Goal: Check status: Verify the current state of an ongoing process or item

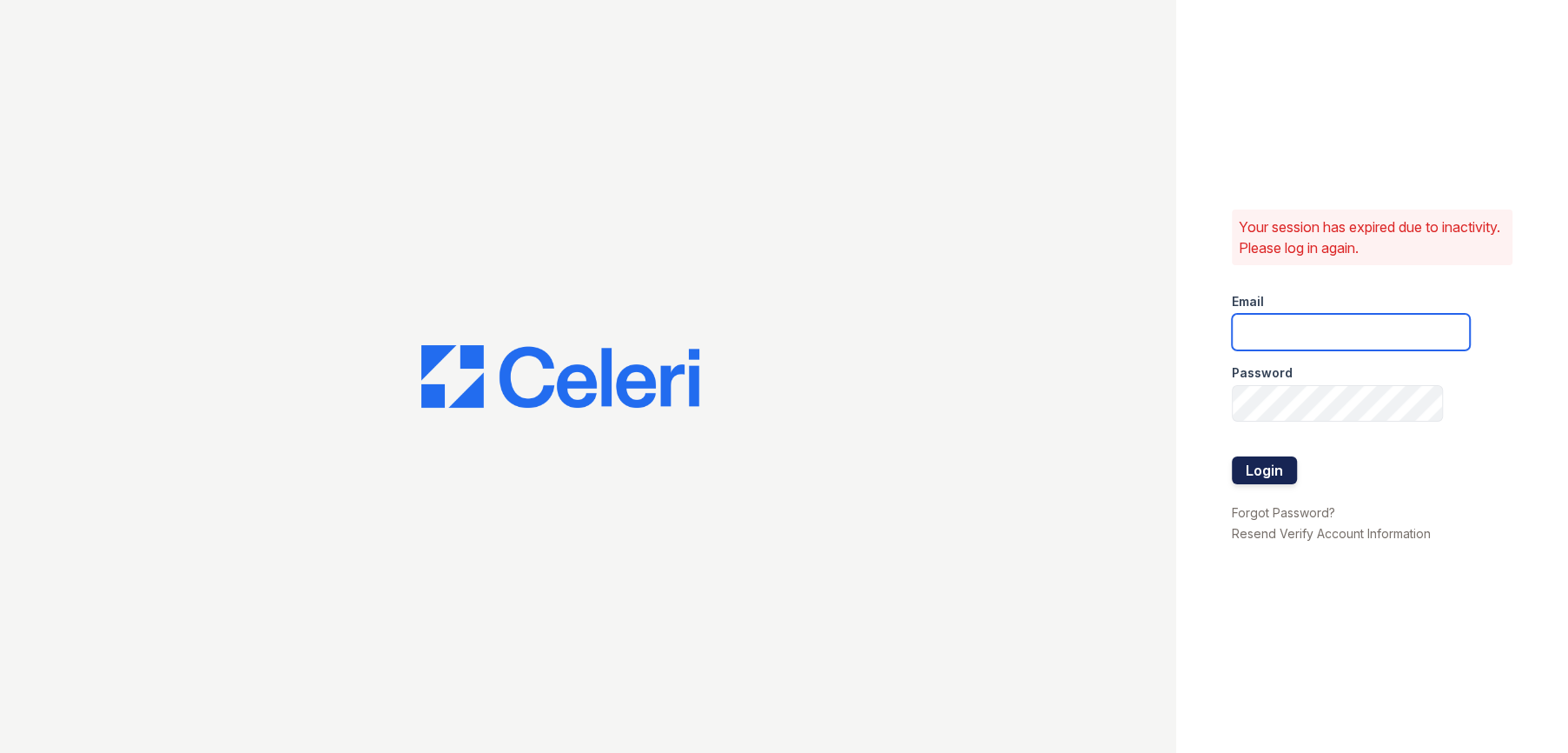
type input "renewbanburylake@trinity-pm.com"
click at [1248, 465] on button "Login" at bounding box center [1265, 470] width 65 height 28
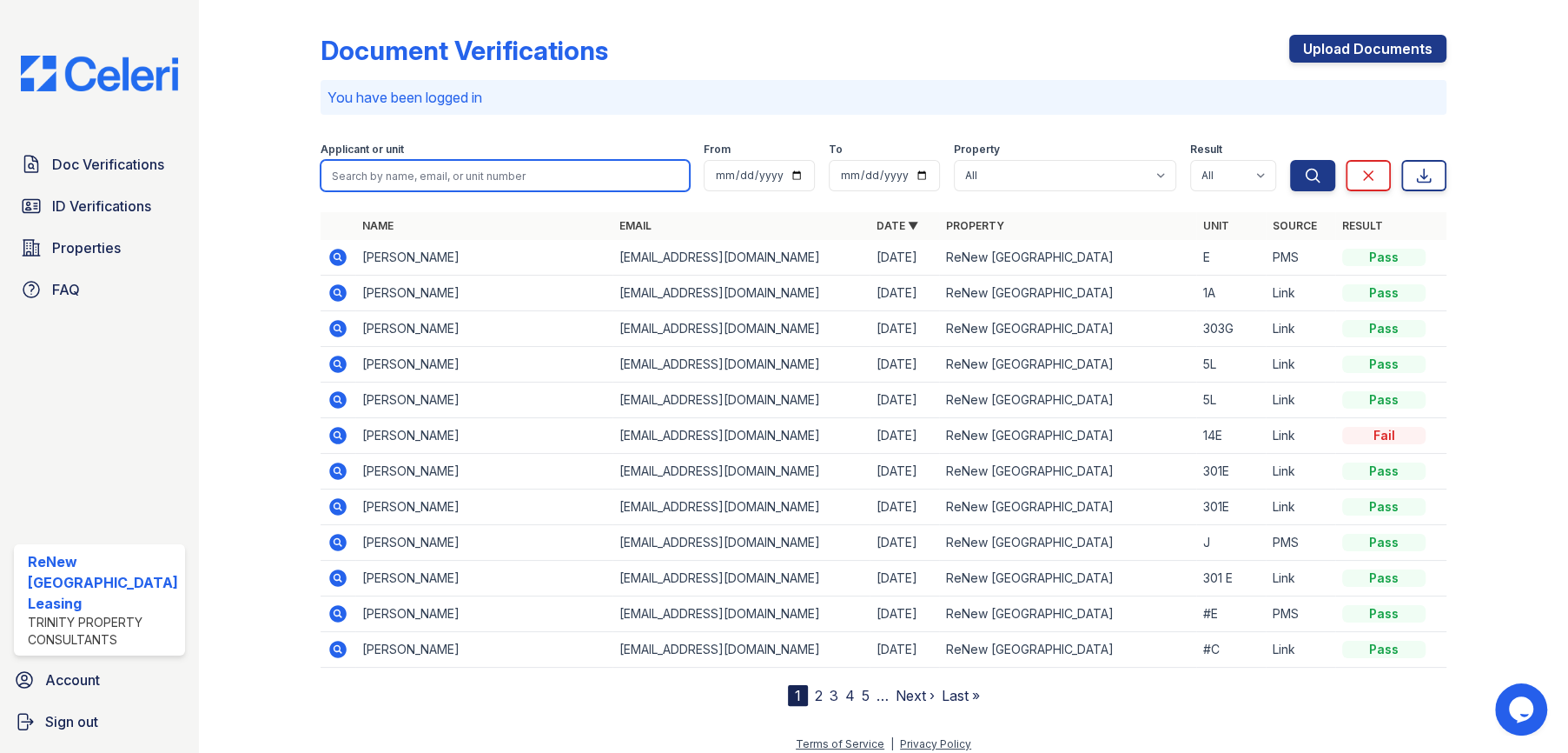
click at [408, 176] on input "search" at bounding box center [505, 175] width 370 height 31
type input "jayden"
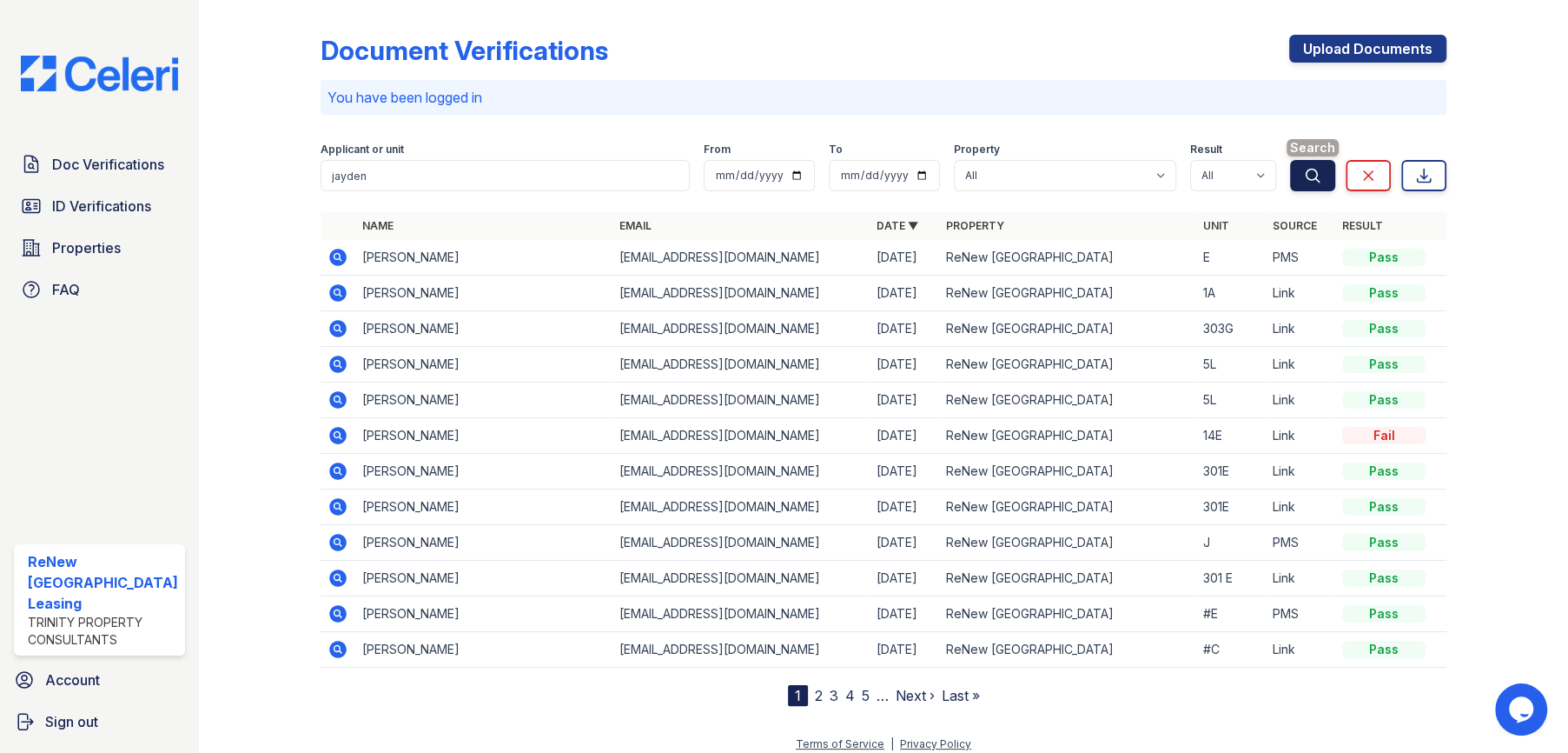
click at [1304, 167] on icon "submit" at bounding box center [1313, 175] width 17 height 17
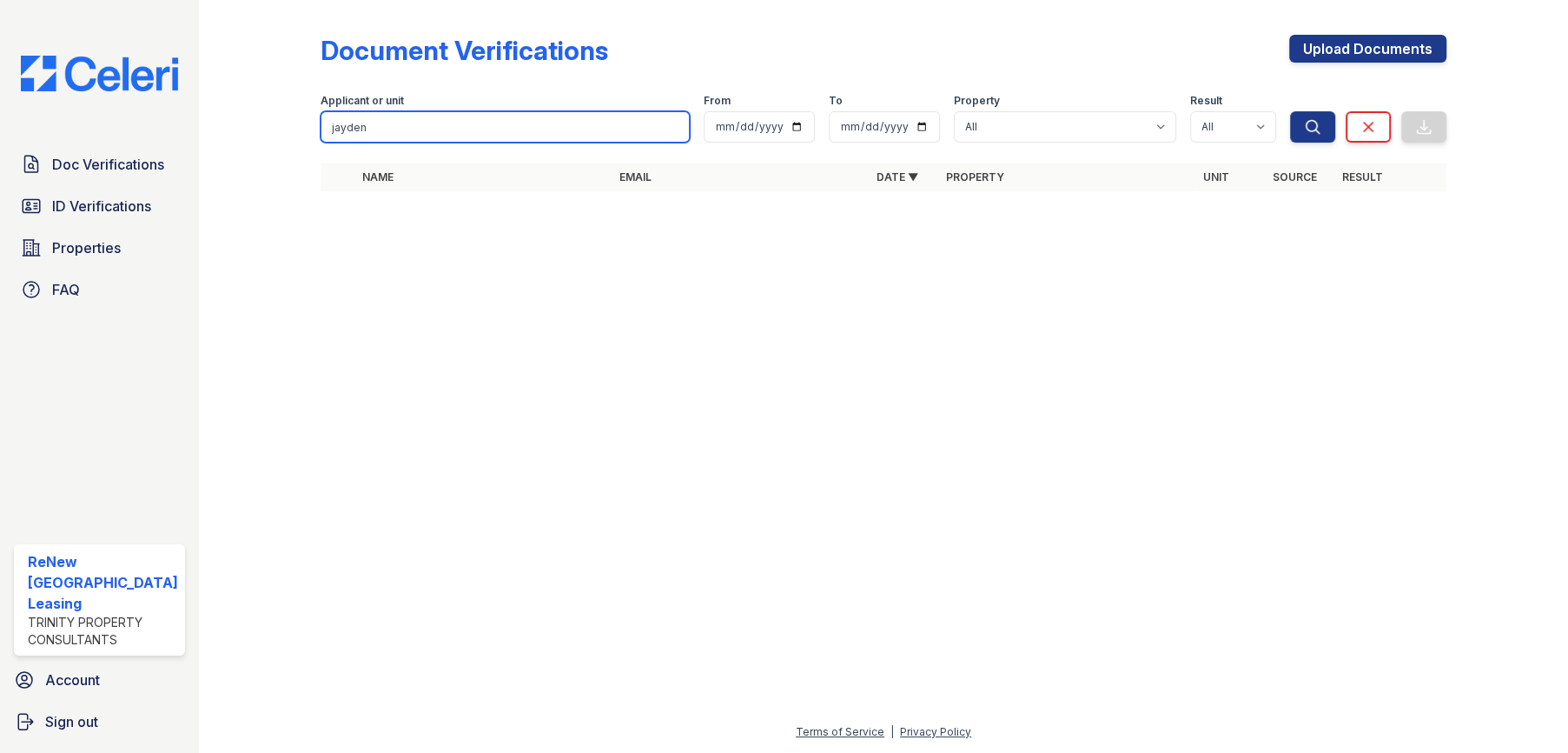
drag, startPoint x: 390, startPoint y: 130, endPoint x: 223, endPoint y: 130, distance: 167.0
click at [227, 130] on div "Document Verifications Upload Documents Filter Applicant or unit jayden From To…" at bounding box center [884, 118] width 1314 height 237
type input "springs"
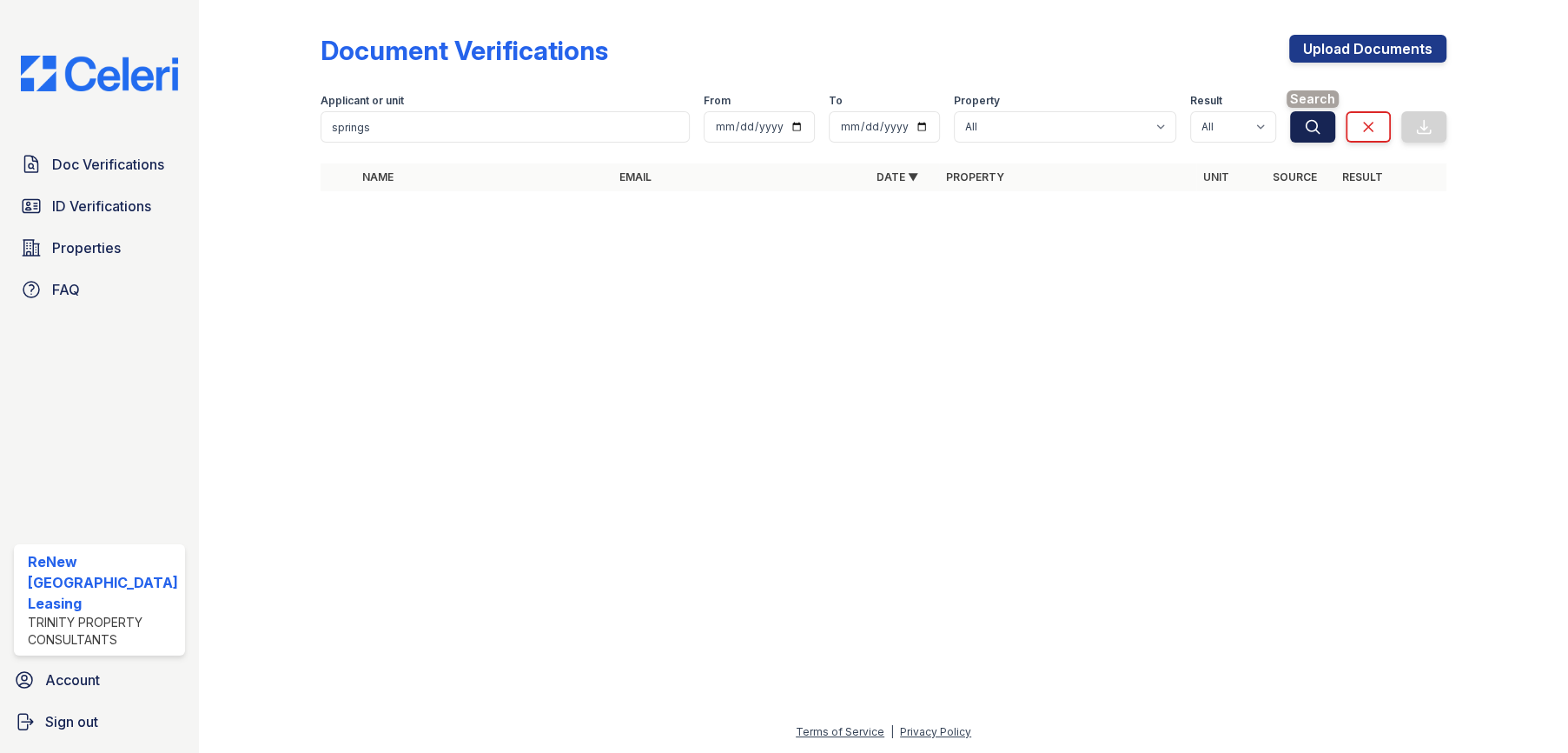
click at [1307, 125] on icon "submit" at bounding box center [1313, 127] width 17 height 17
click at [106, 202] on span "ID Verifications" at bounding box center [101, 206] width 99 height 21
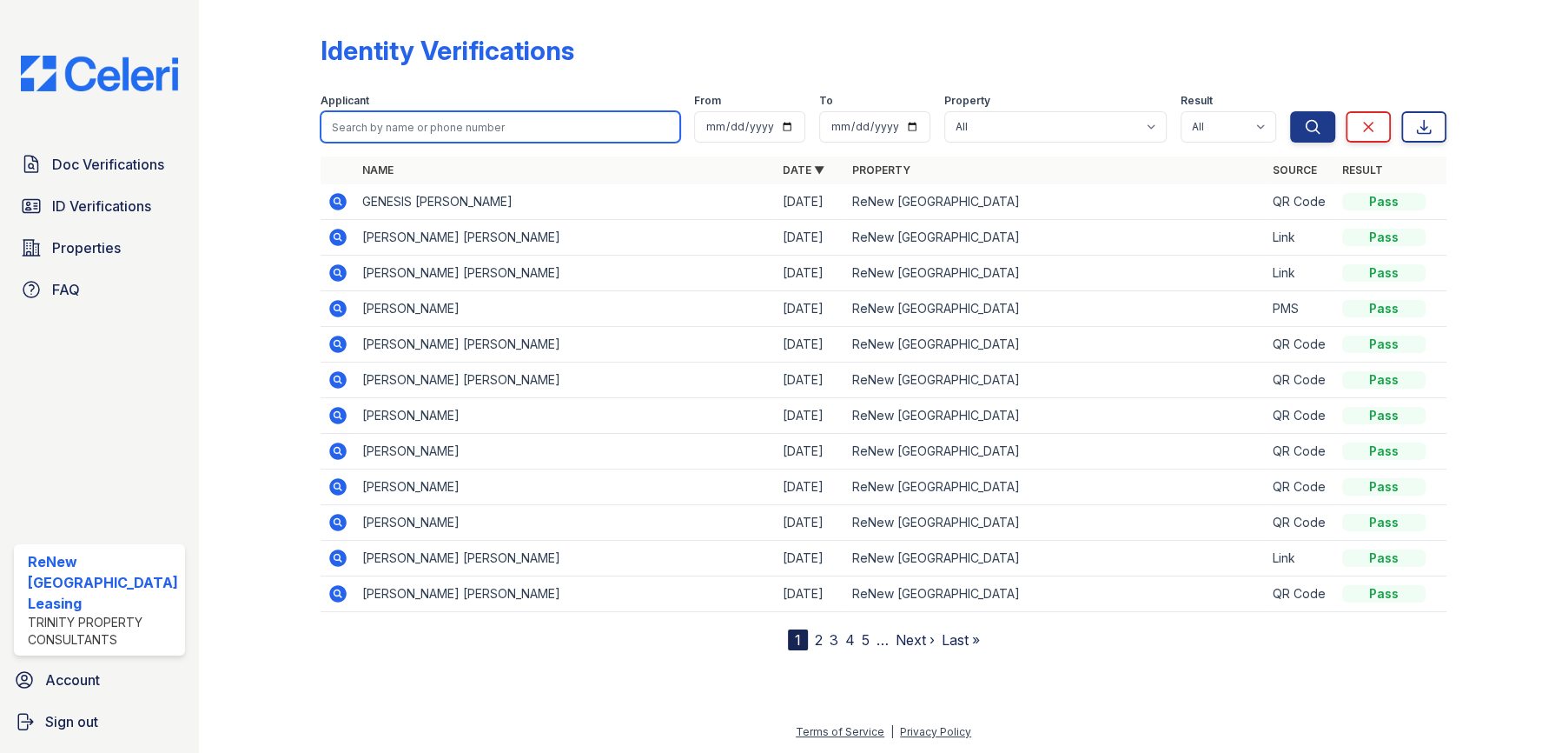
click at [544, 115] on input "search" at bounding box center [501, 127] width 360 height 31
type input "jayden"
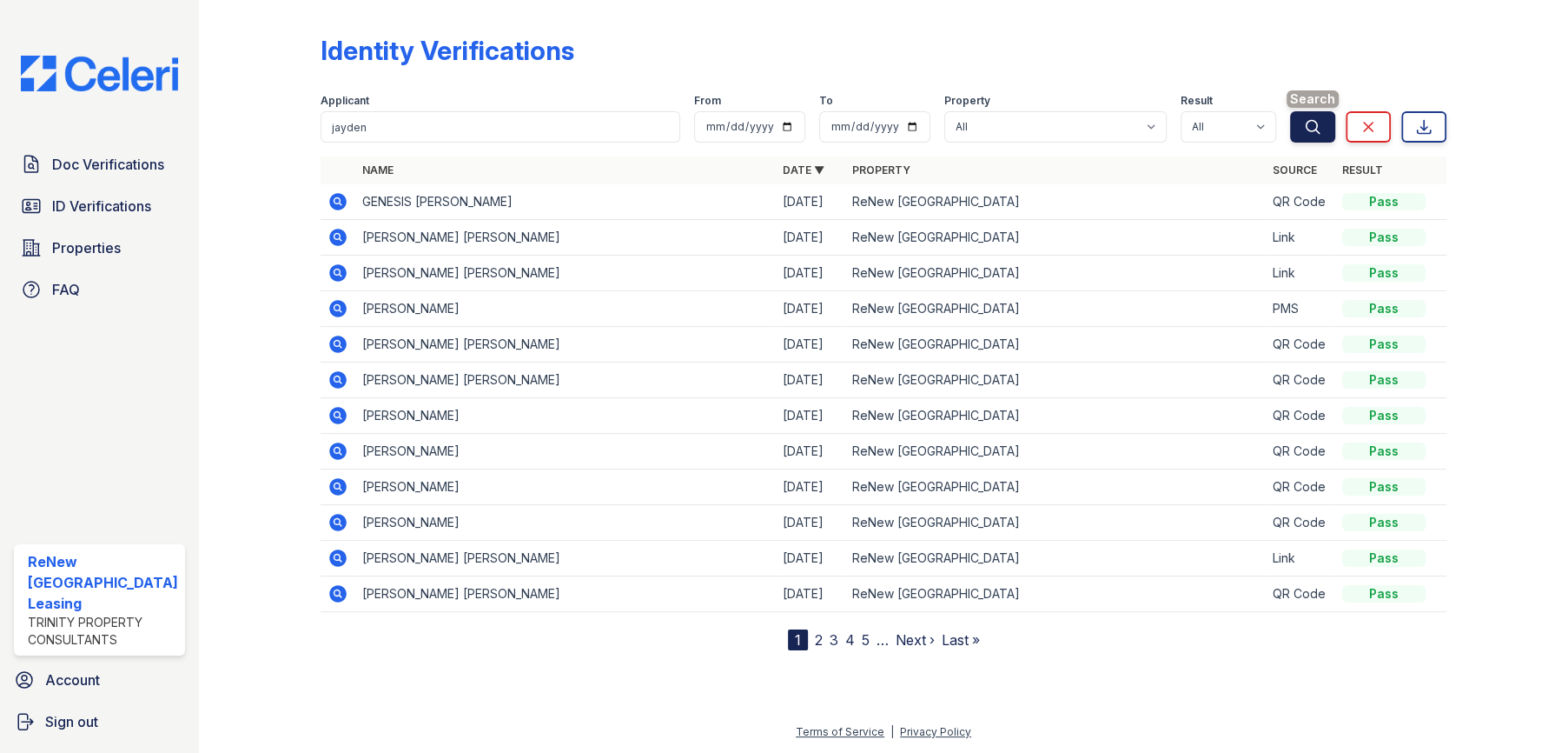
click at [1315, 128] on icon "submit" at bounding box center [1314, 127] width 13 height 13
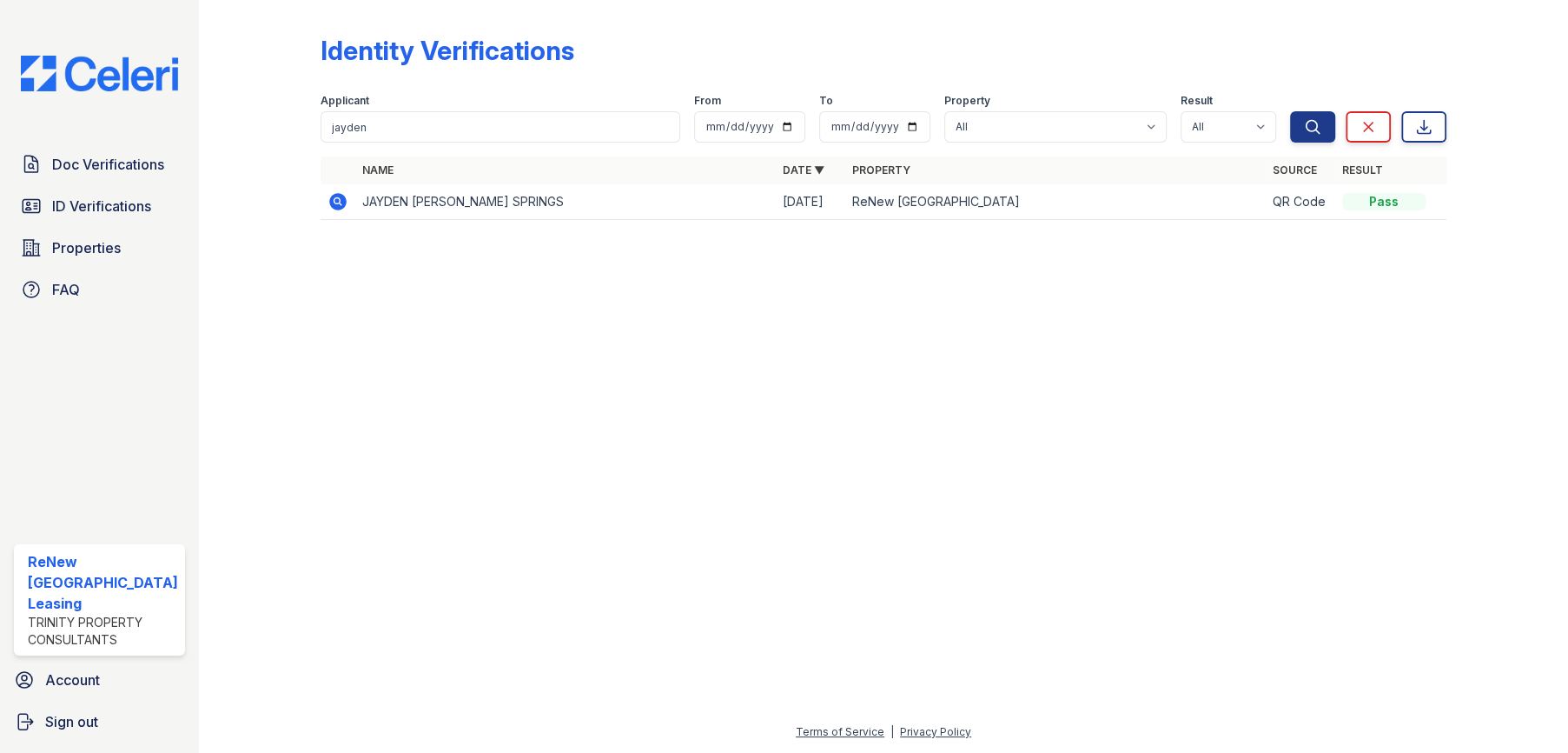
click at [335, 204] on icon at bounding box center [338, 201] width 17 height 17
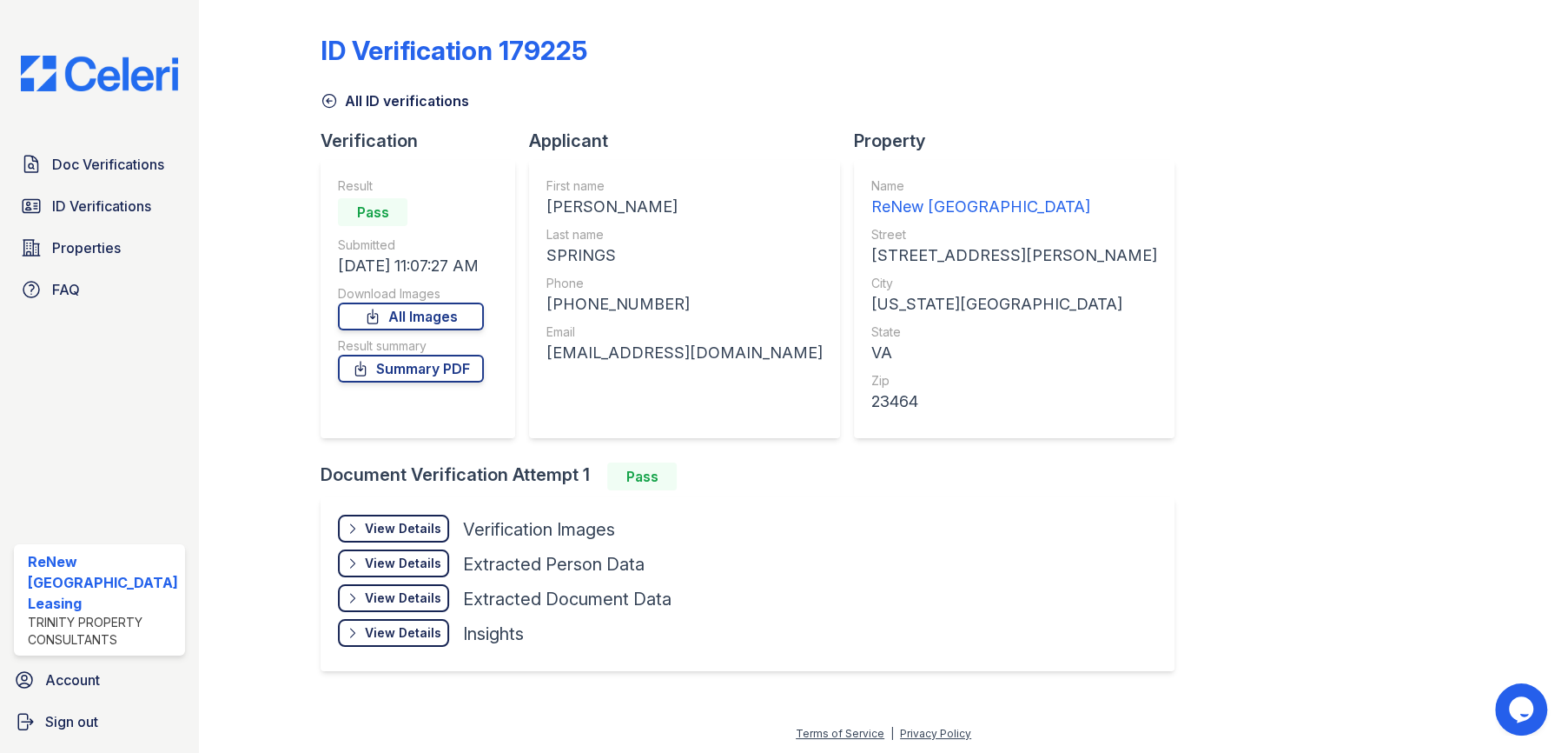
click at [408, 532] on div "View Details" at bounding box center [402, 529] width 76 height 17
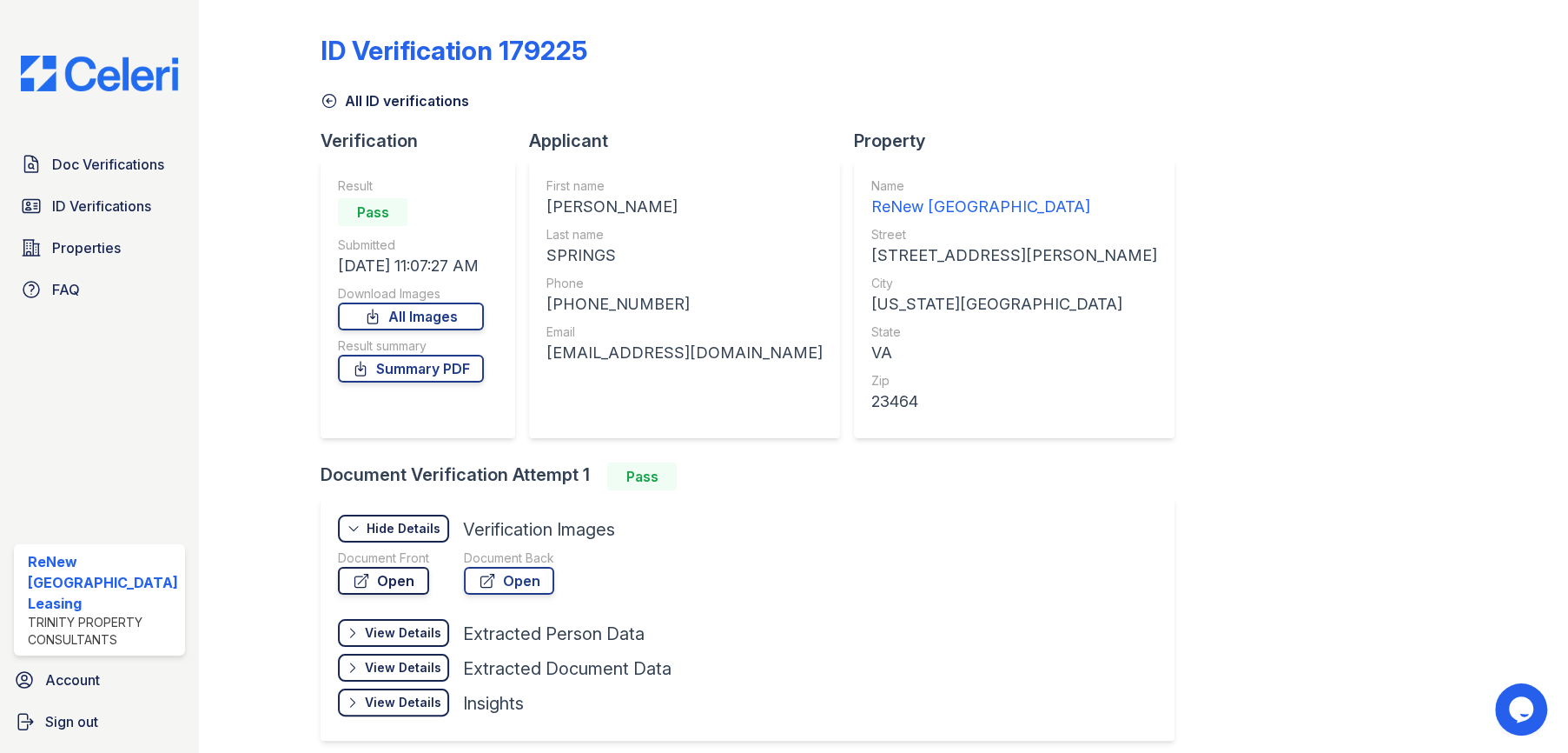
click at [410, 581] on link "Open" at bounding box center [383, 581] width 91 height 28
